Goal: Information Seeking & Learning: Check status

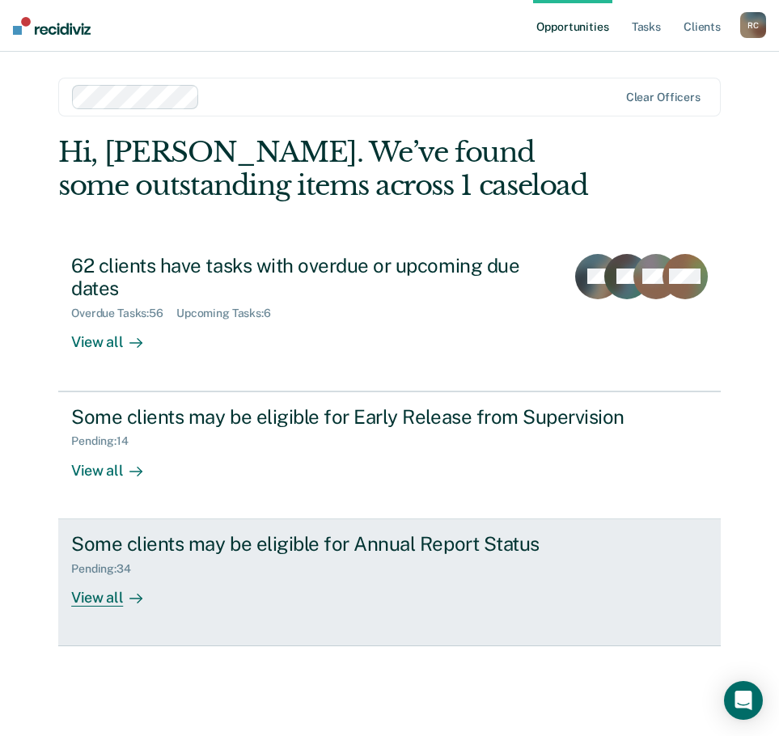
click at [117, 593] on div "View all" at bounding box center [116, 591] width 91 height 32
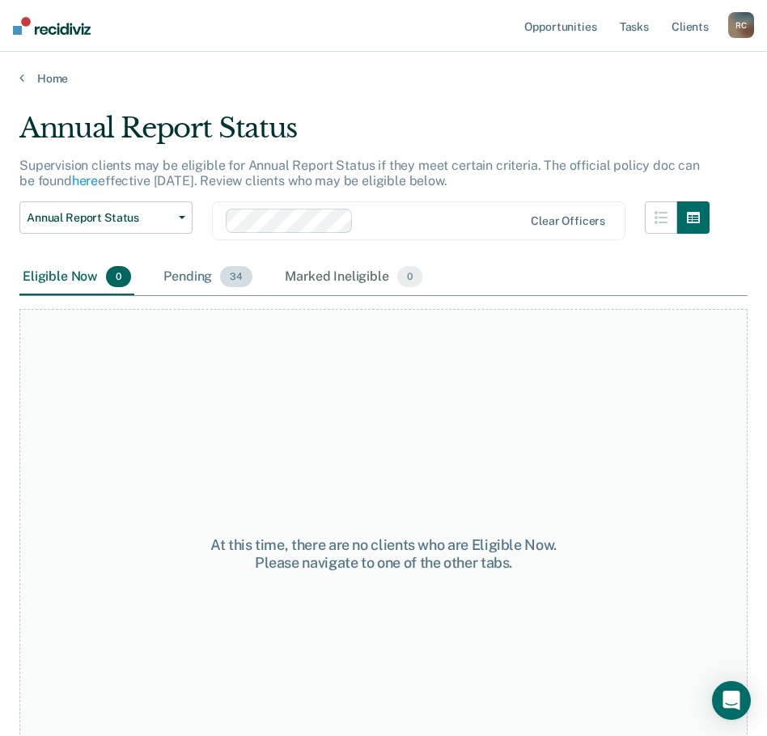
click at [223, 278] on span "34" at bounding box center [236, 276] width 32 height 21
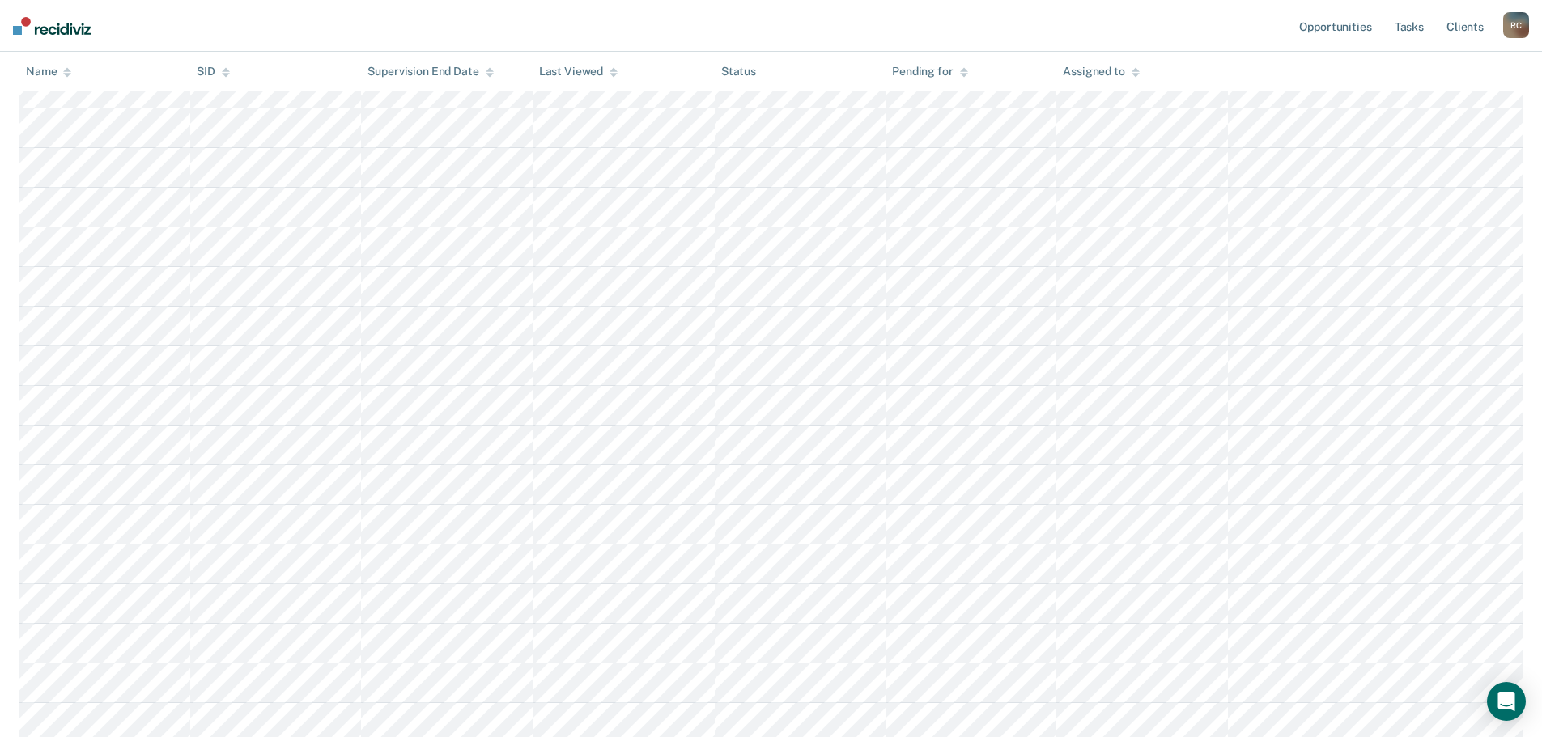
scroll to position [1047, 0]
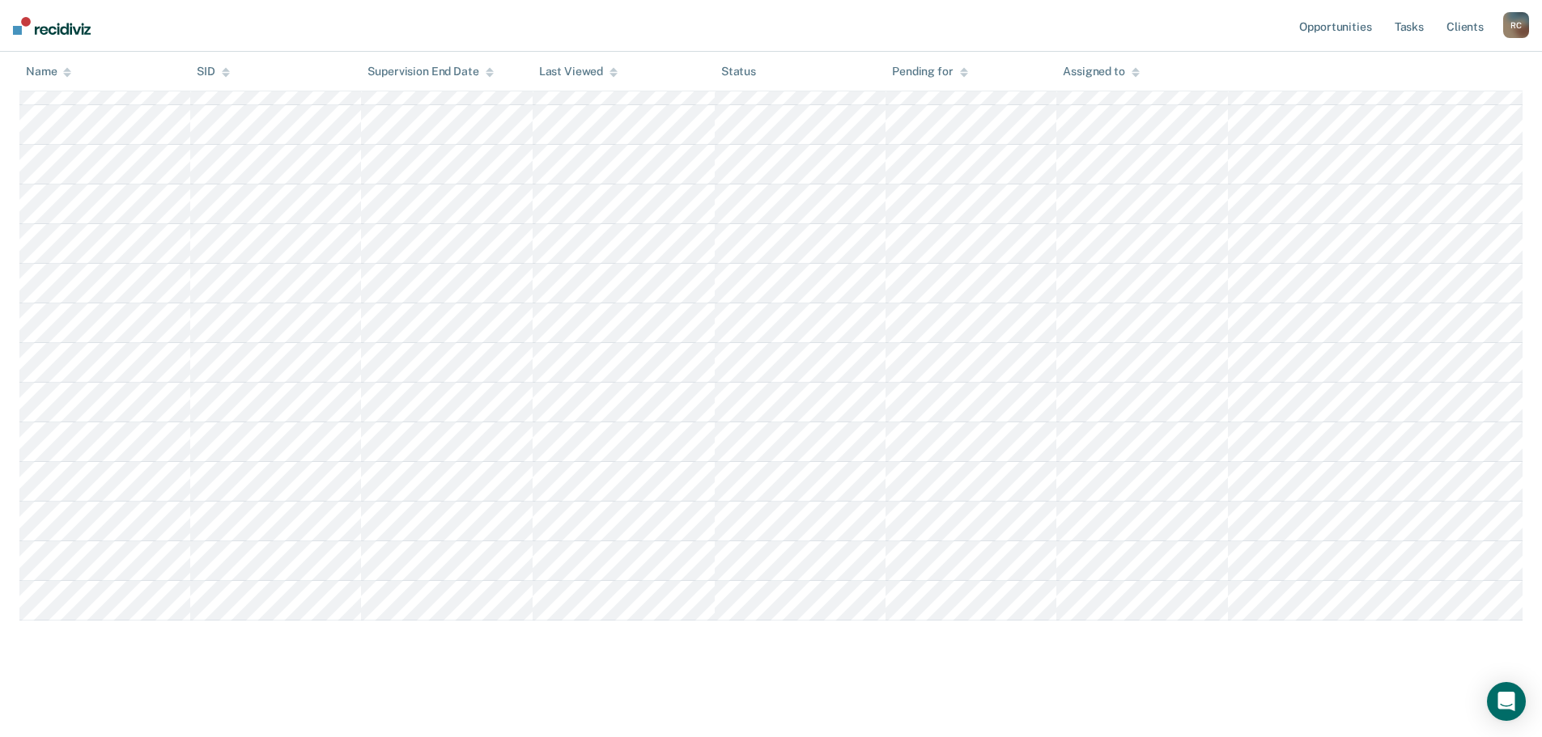
copy table "Name SID Supervision End Date Last Viewed Status Pending for Assigned to"
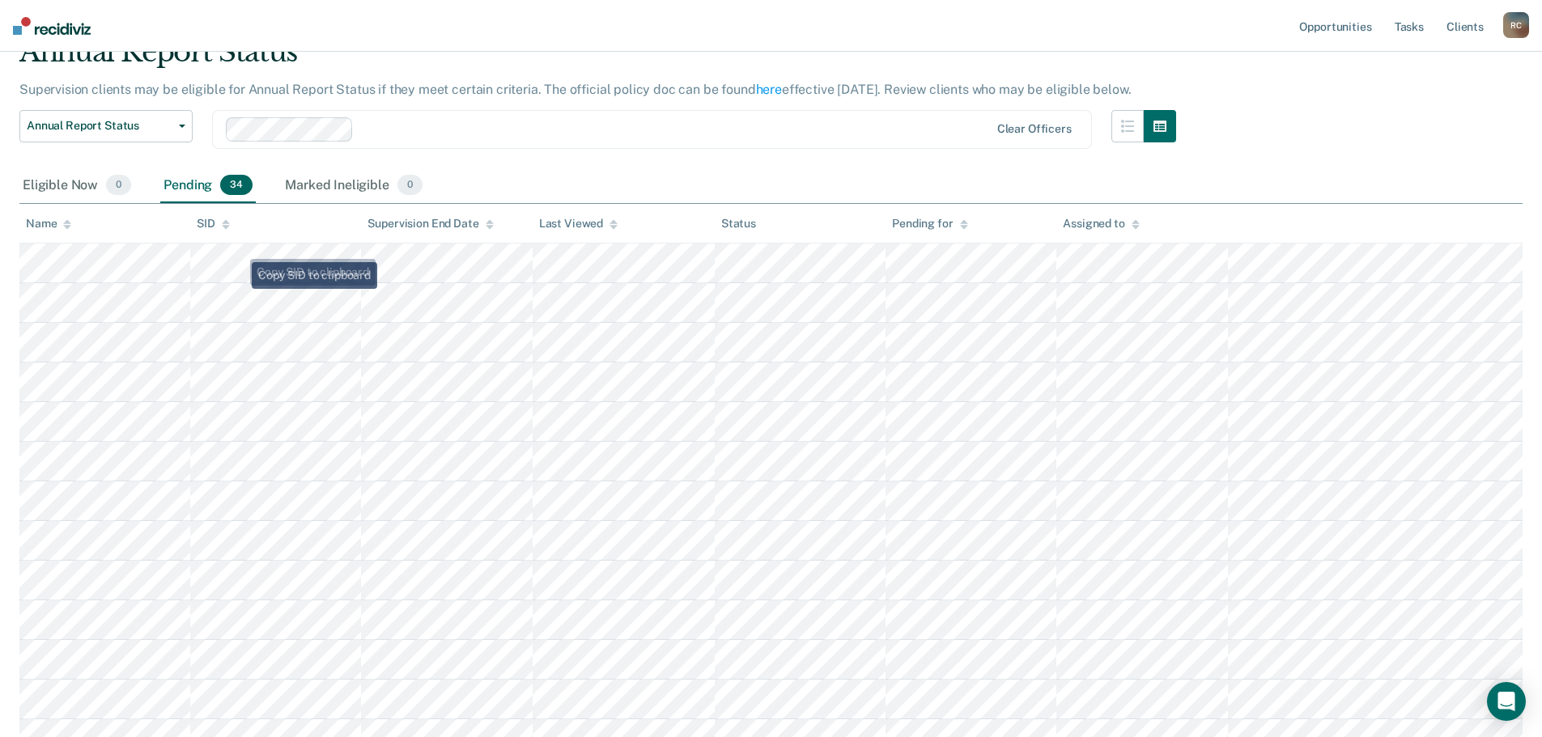
scroll to position [0, 0]
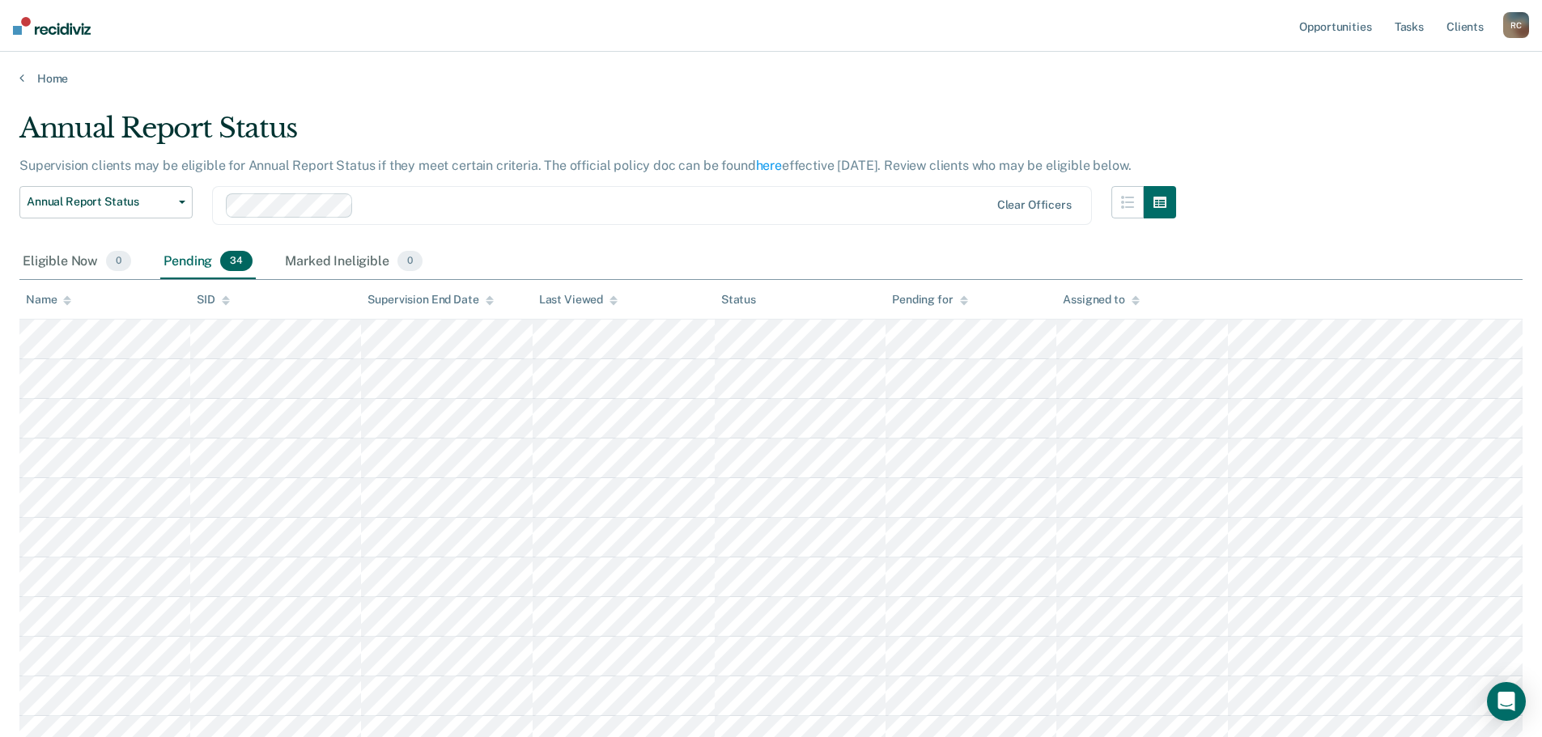
click at [50, 303] on div "Name" at bounding box center [48, 300] width 45 height 14
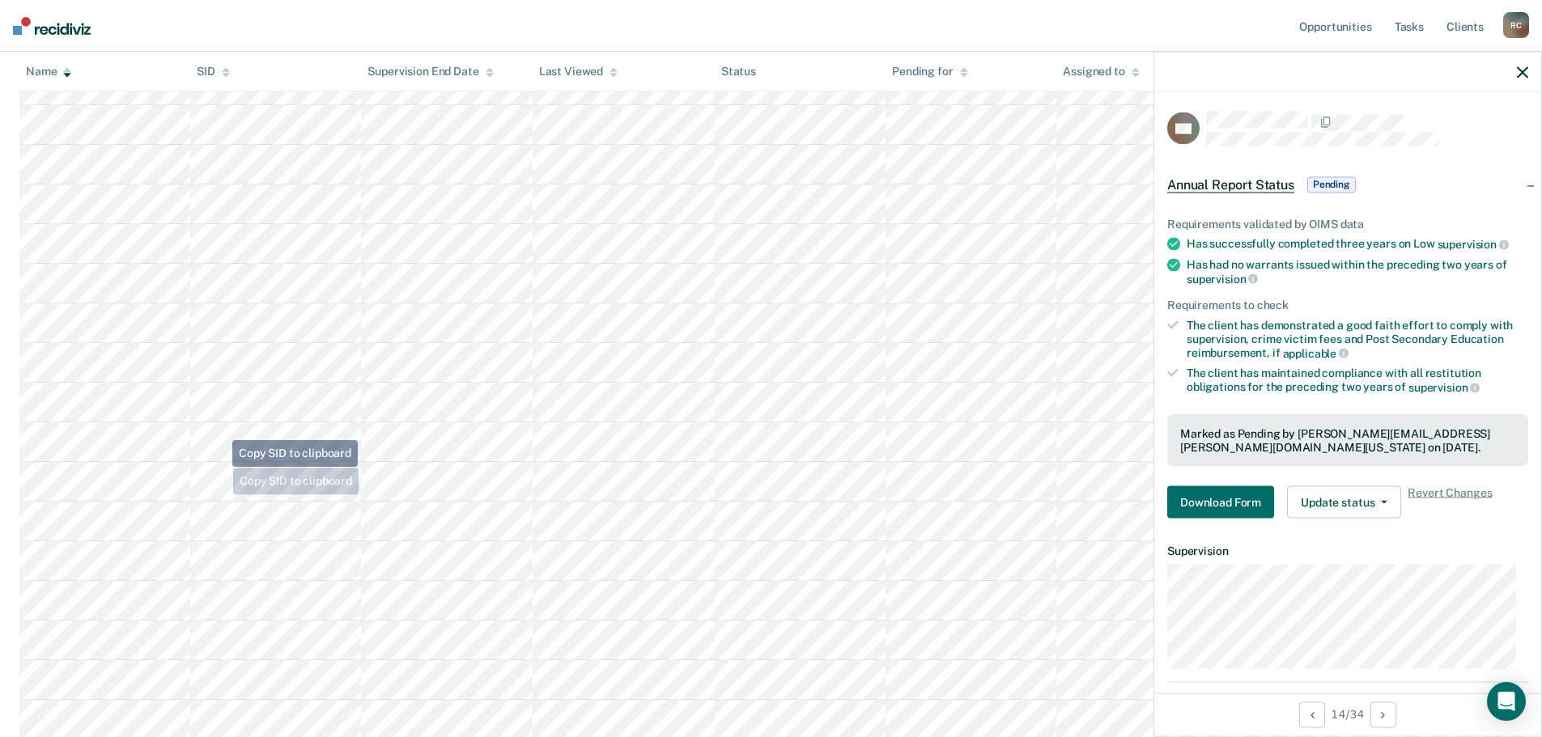
scroll to position [1047, 0]
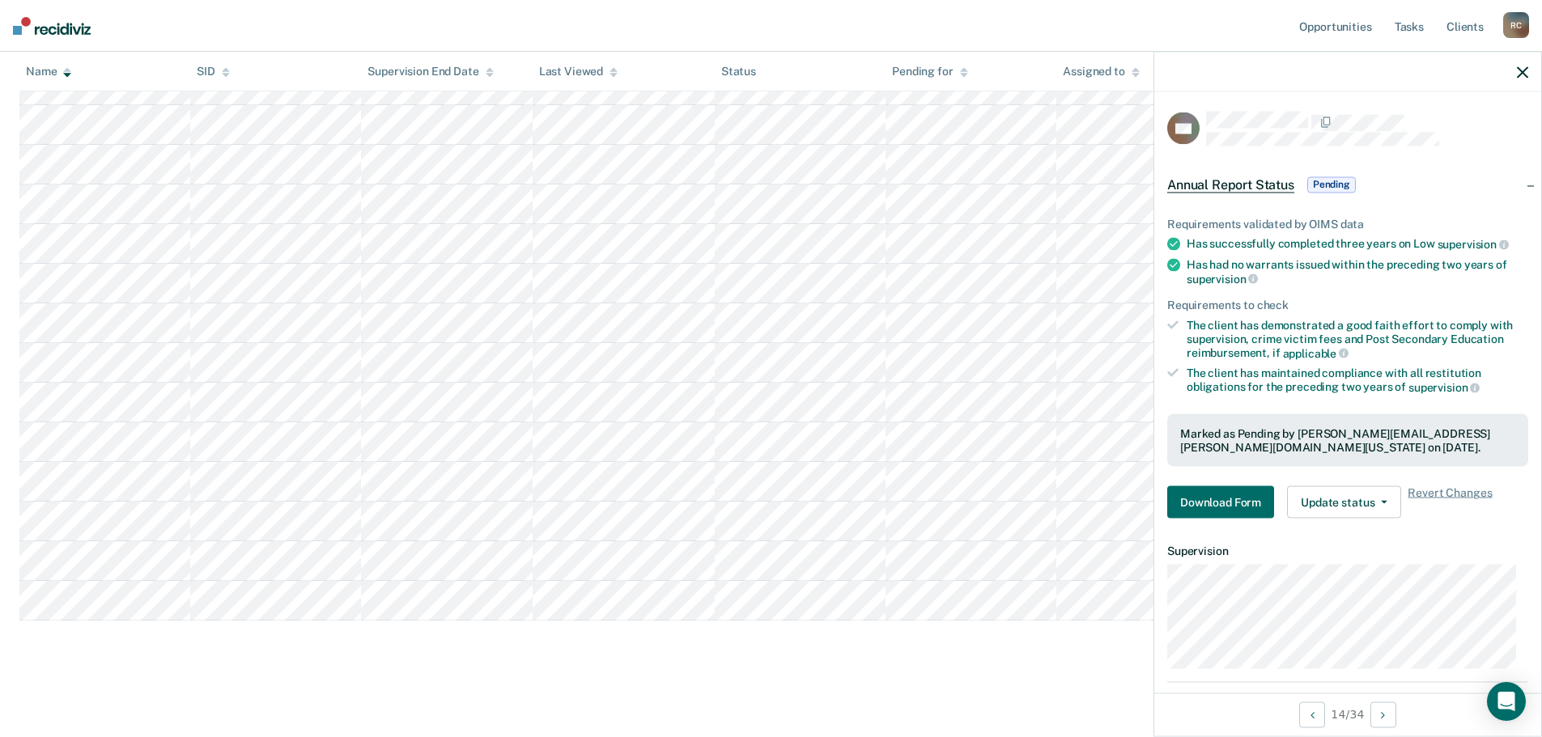
copy table "Name SID Supervision End Date Last Viewed Status Pending for Assigned to"
click at [532, 40] on nav "Opportunities Tasks Client s Regina Caballero R C Profile How it works Log Out" at bounding box center [771, 26] width 1542 height 52
